Goal: Task Accomplishment & Management: Complete application form

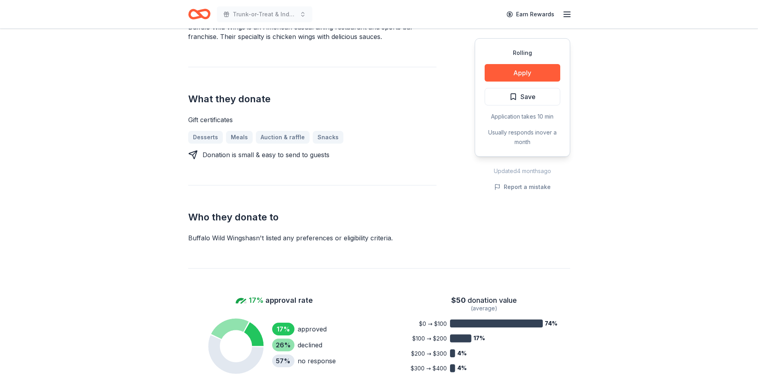
scroll to position [25, 0]
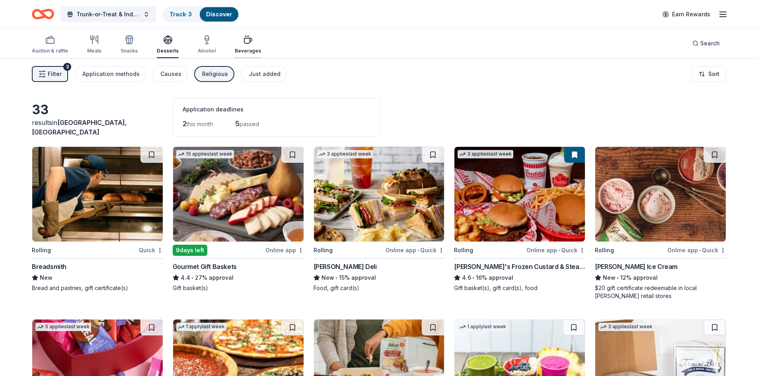
click at [235, 50] on div "Beverages" at bounding box center [248, 51] width 26 height 6
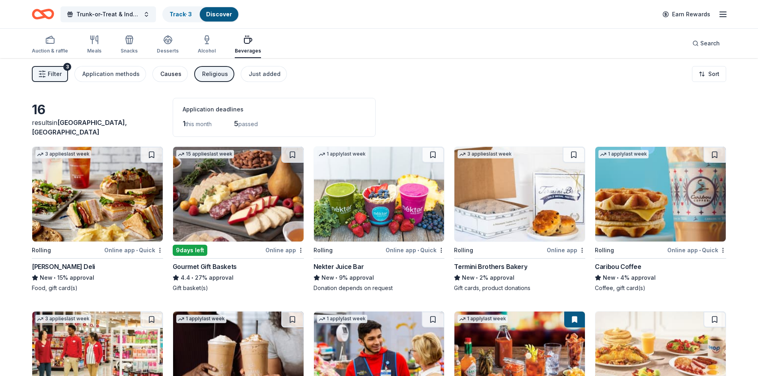
click at [161, 81] on button "Causes" at bounding box center [169, 74] width 35 height 16
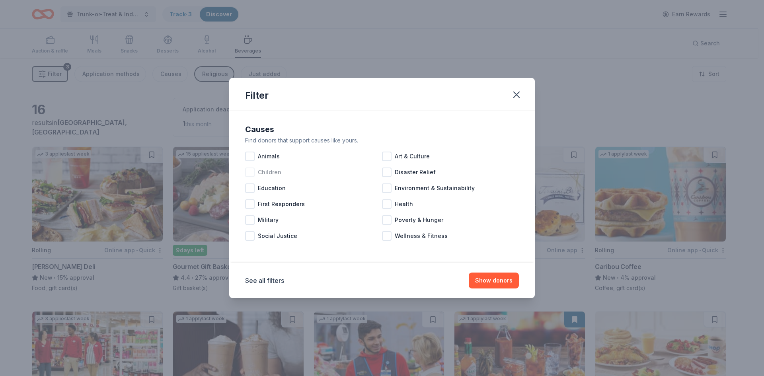
click at [252, 171] on div at bounding box center [250, 173] width 10 height 10
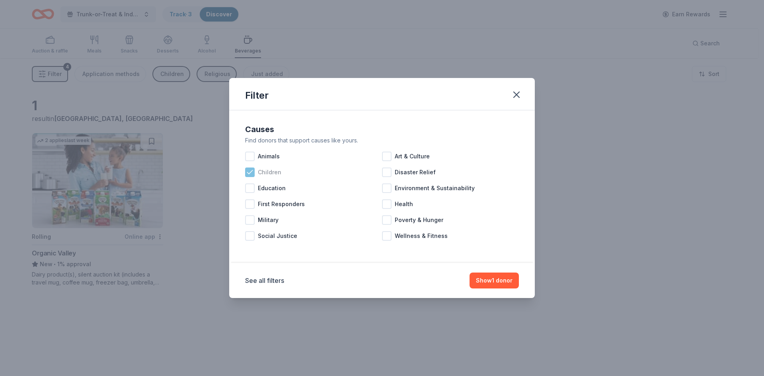
click at [252, 171] on icon at bounding box center [250, 172] width 8 height 8
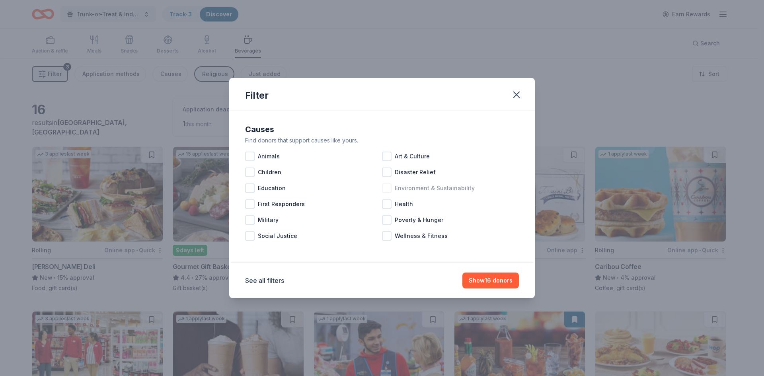
click at [386, 192] on div at bounding box center [387, 188] width 10 height 10
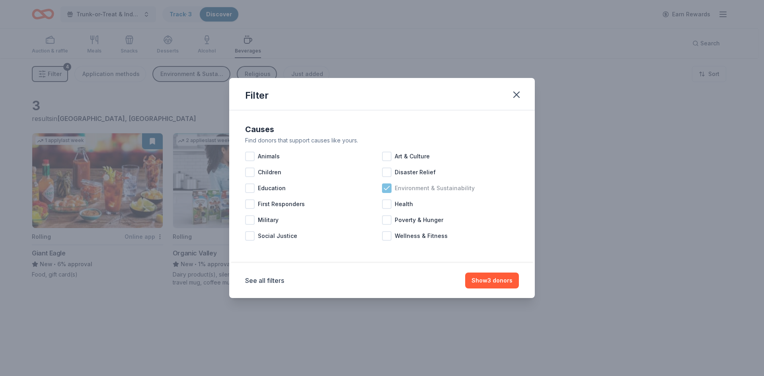
click at [386, 192] on icon at bounding box center [387, 188] width 8 height 8
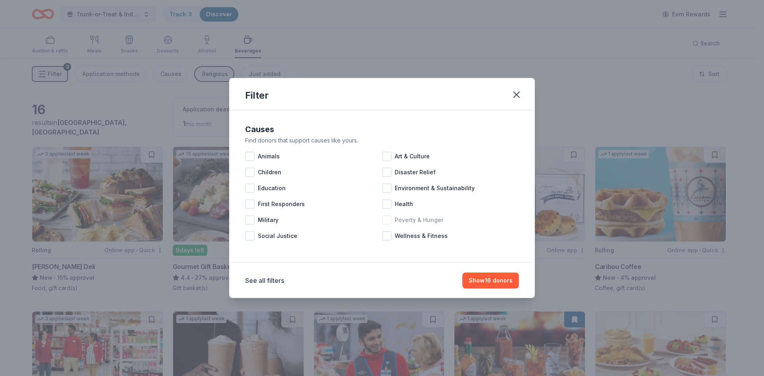
click at [387, 219] on div at bounding box center [387, 220] width 10 height 10
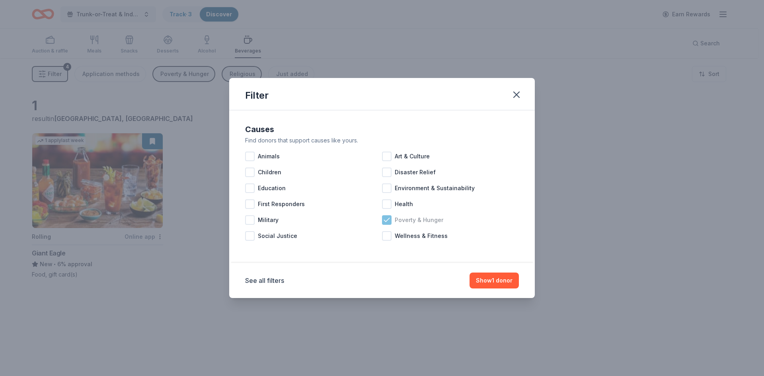
click at [387, 219] on icon at bounding box center [387, 220] width 8 height 8
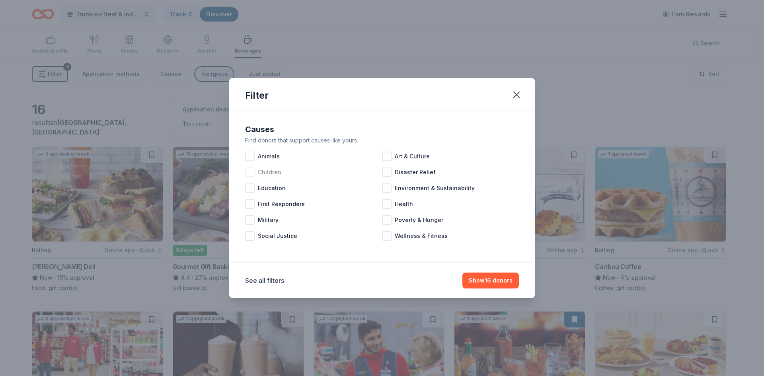
click at [246, 175] on div at bounding box center [250, 173] width 10 height 10
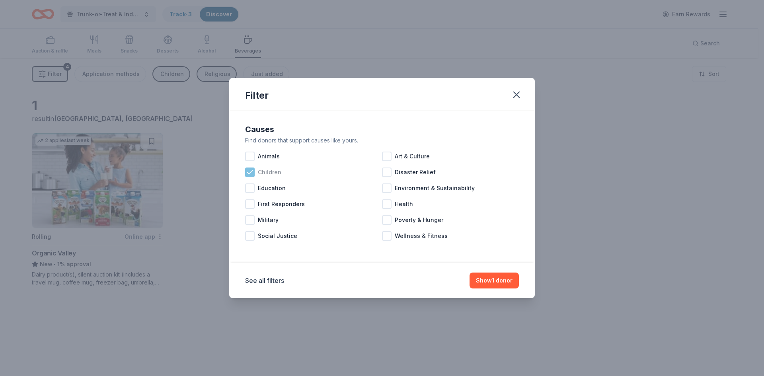
click at [246, 175] on icon at bounding box center [250, 172] width 8 height 8
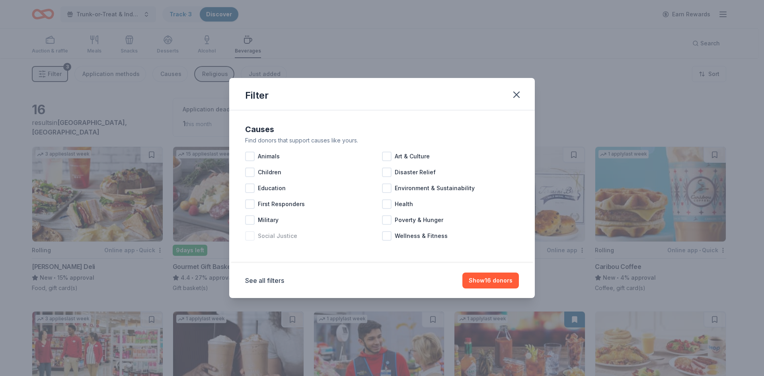
click at [253, 234] on div at bounding box center [250, 236] width 10 height 10
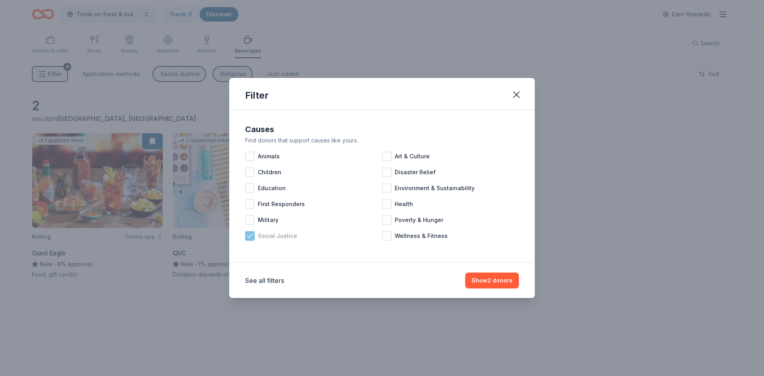
click at [253, 234] on icon at bounding box center [250, 236] width 8 height 8
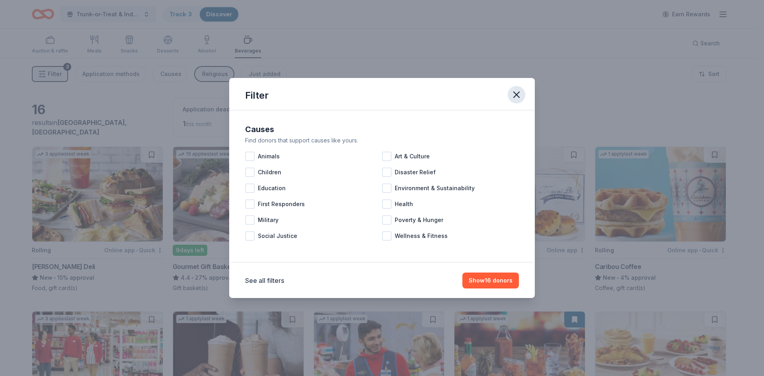
click at [520, 96] on icon "button" at bounding box center [516, 94] width 11 height 11
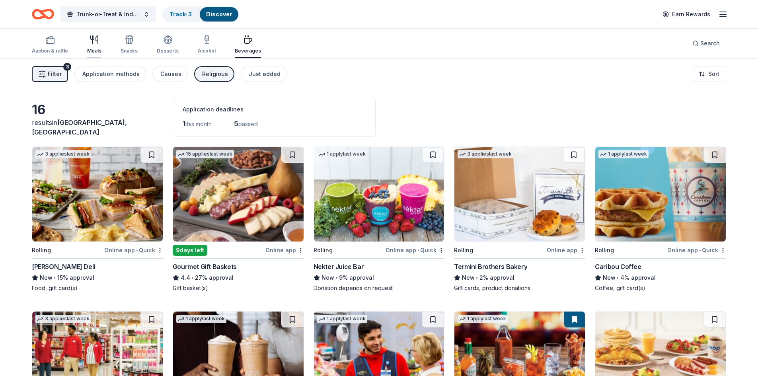
click at [100, 47] on div "Meals" at bounding box center [94, 44] width 14 height 19
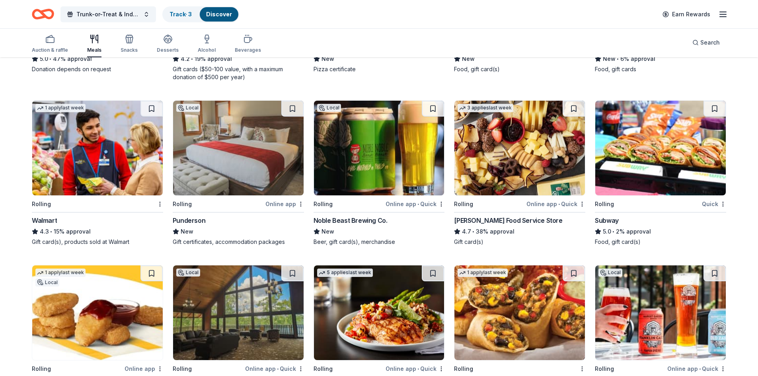
scroll to position [398, 0]
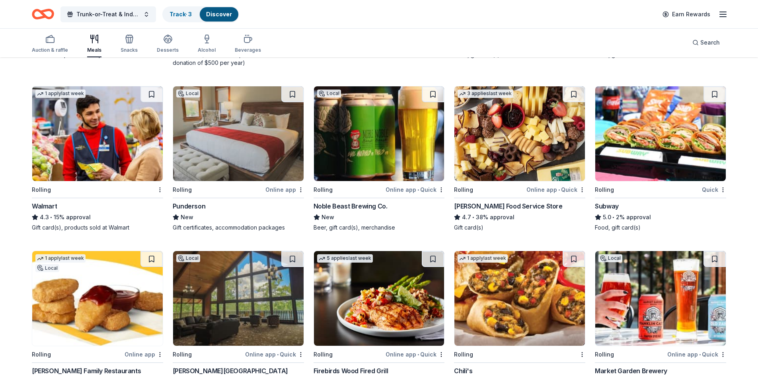
click at [655, 149] on img at bounding box center [660, 133] width 131 height 95
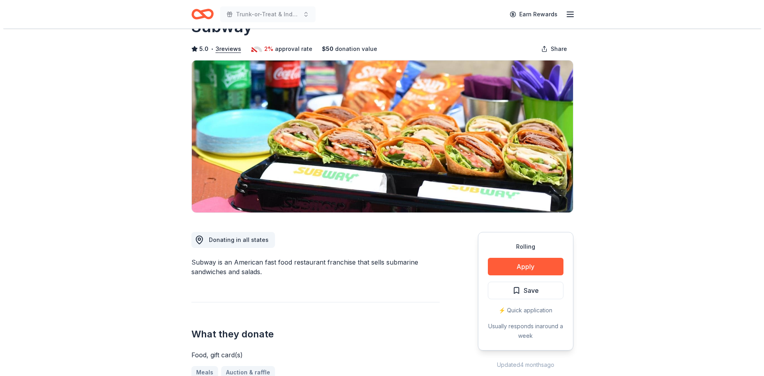
scroll to position [80, 0]
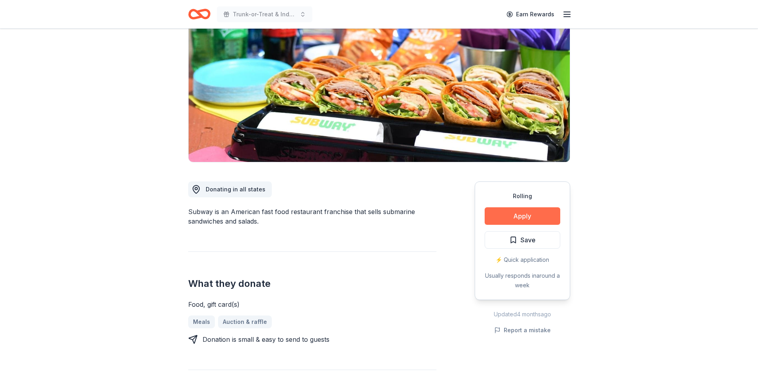
click at [533, 222] on button "Apply" at bounding box center [523, 216] width 76 height 18
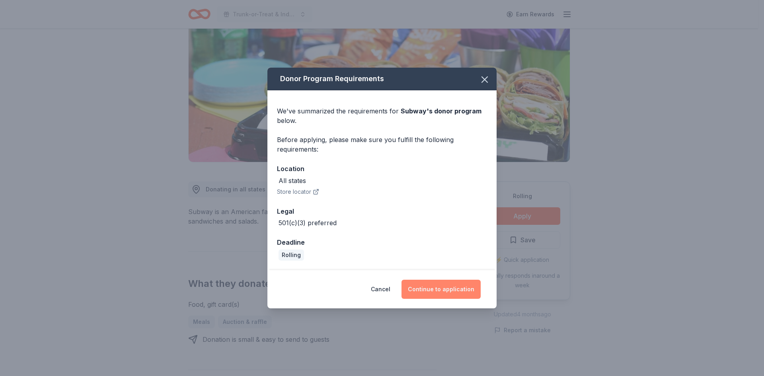
click at [448, 294] on button "Continue to application" at bounding box center [441, 289] width 79 height 19
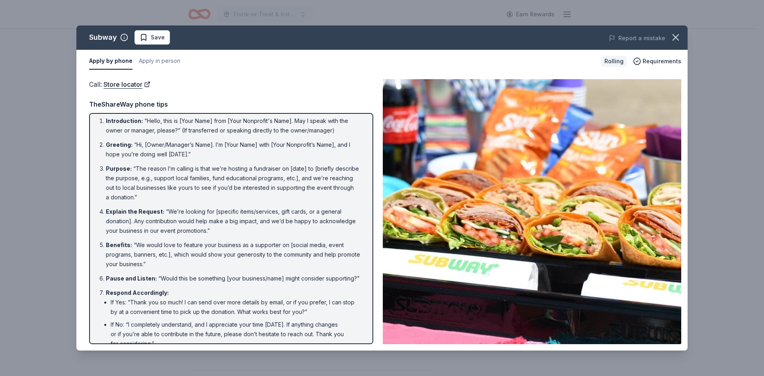
scroll to position [0, 0]
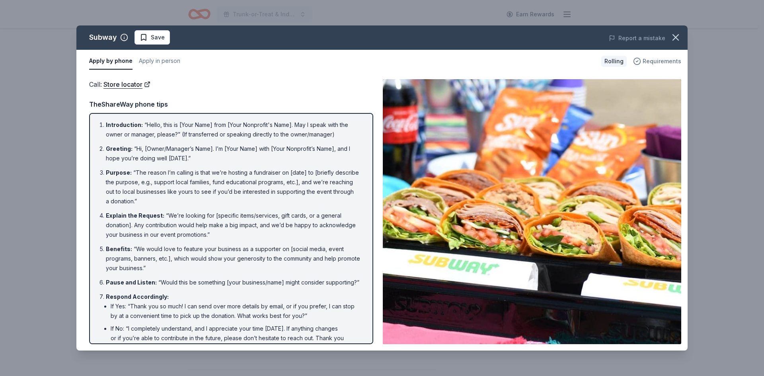
click at [665, 61] on span "Requirements" at bounding box center [662, 62] width 39 height 10
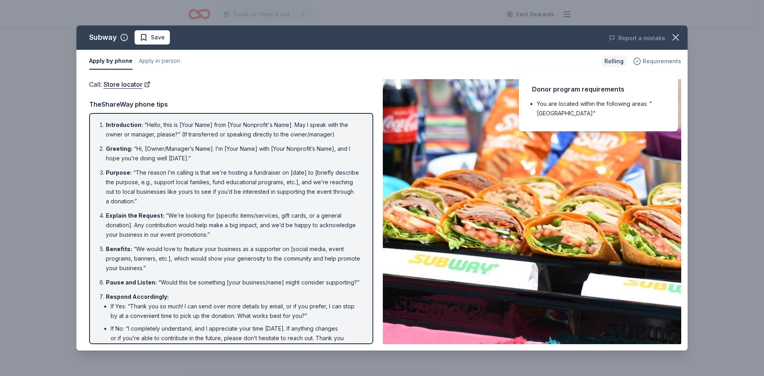
click at [665, 61] on span "Requirements" at bounding box center [662, 62] width 39 height 10
